Goal: Information Seeking & Learning: Check status

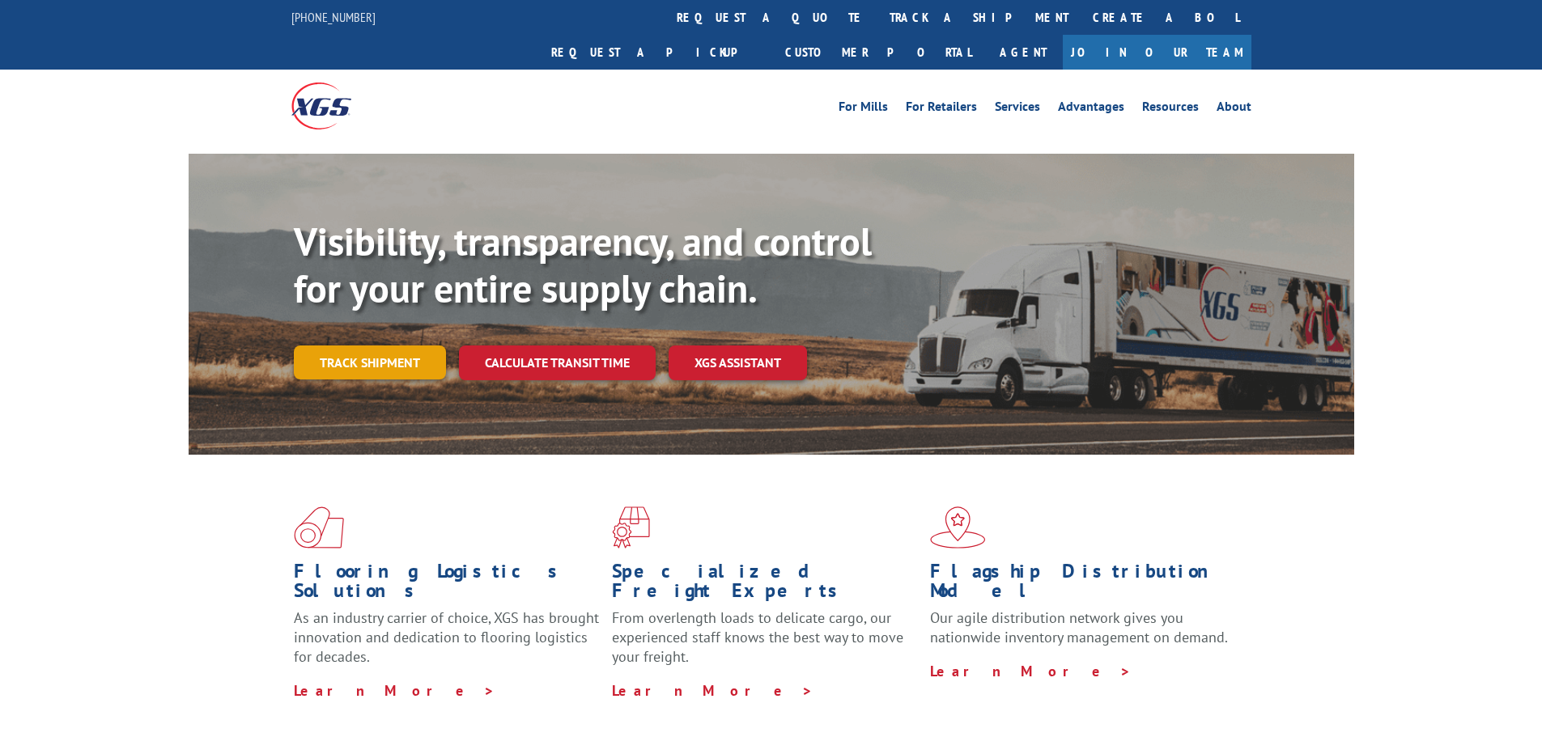
click at [396, 346] on link "Track shipment" at bounding box center [370, 363] width 152 height 34
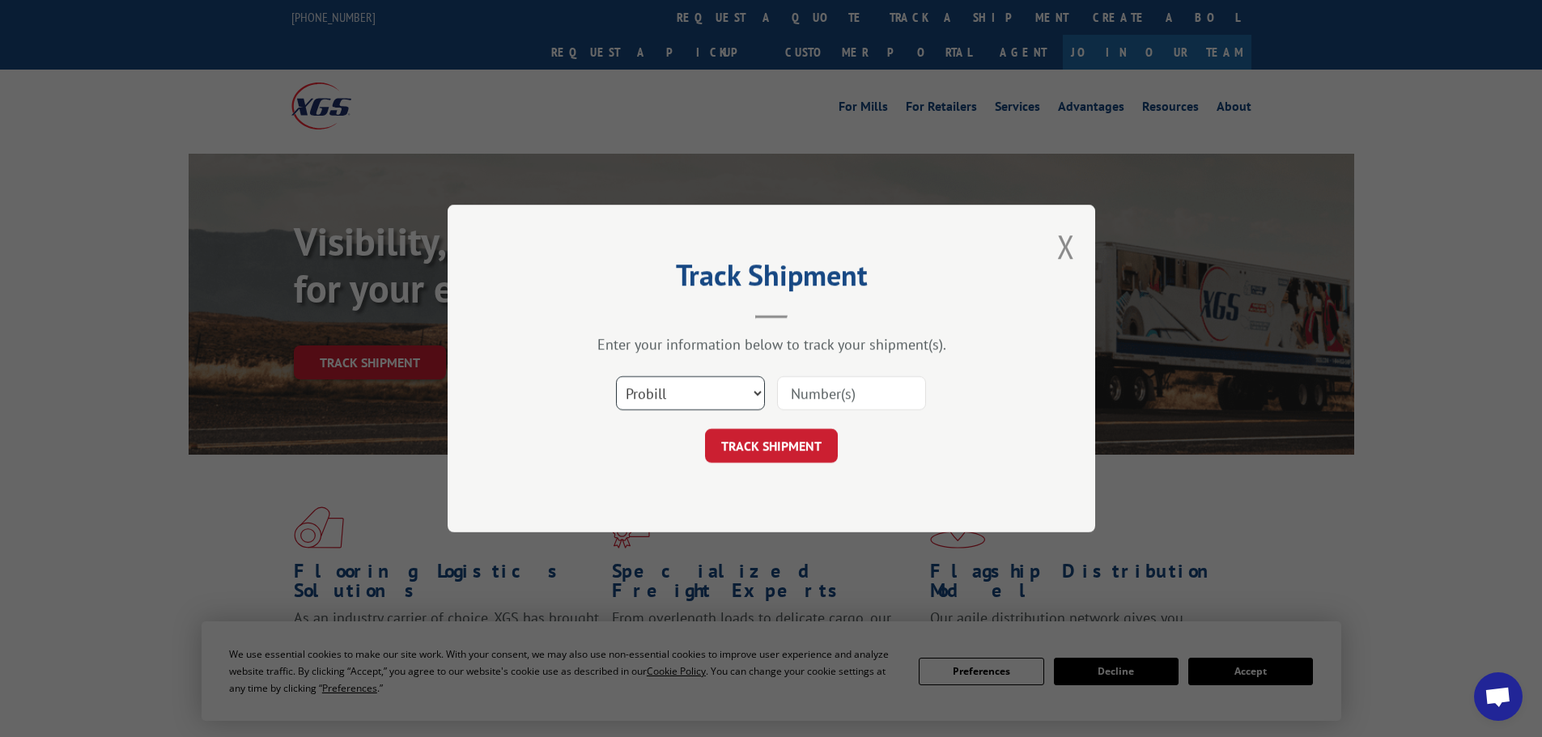
click at [632, 382] on select "Select category... Probill BOL PO" at bounding box center [690, 393] width 149 height 34
click at [616, 376] on select "Select category... Probill BOL PO" at bounding box center [690, 393] width 149 height 34
click at [687, 385] on select "Select category... Probill BOL PO" at bounding box center [690, 393] width 149 height 34
select select "bol"
click at [616, 376] on select "Select category... Probill BOL PO" at bounding box center [690, 393] width 149 height 34
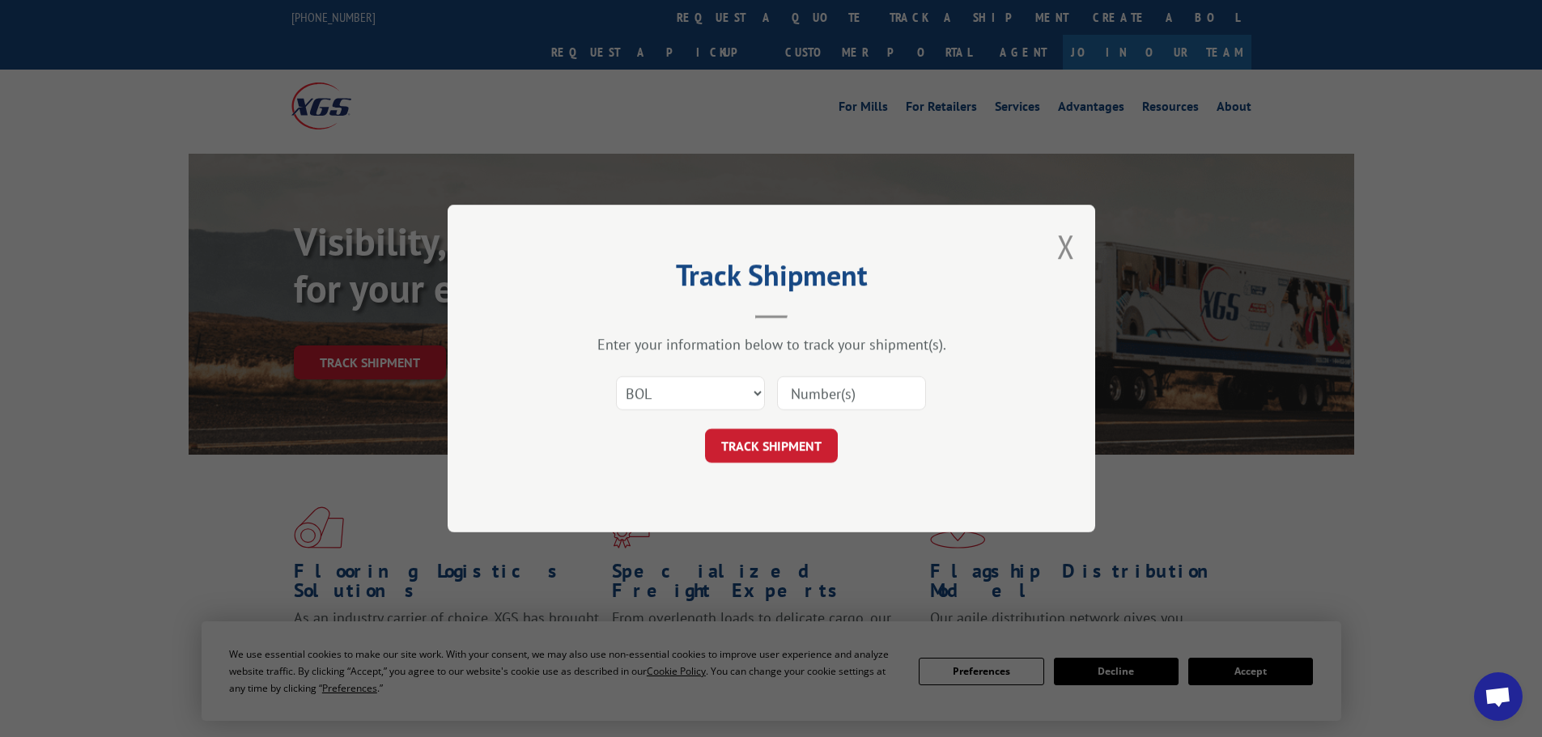
click at [805, 385] on input at bounding box center [851, 393] width 149 height 34
type input "2866618"
click button "TRACK SHIPMENT" at bounding box center [771, 446] width 133 height 34
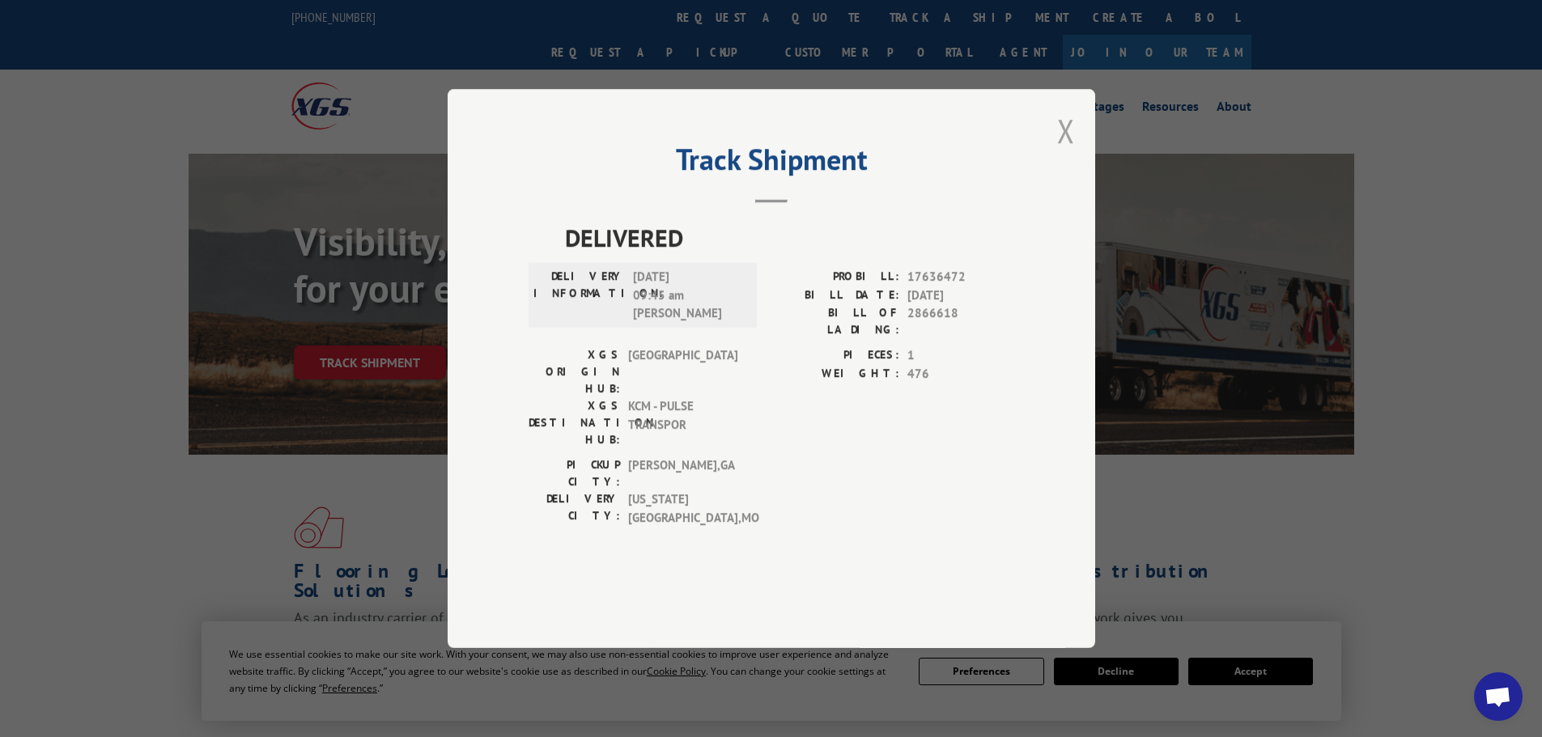
click at [1064, 152] on button "Close modal" at bounding box center [1066, 130] width 18 height 43
